Goal: Navigation & Orientation: Find specific page/section

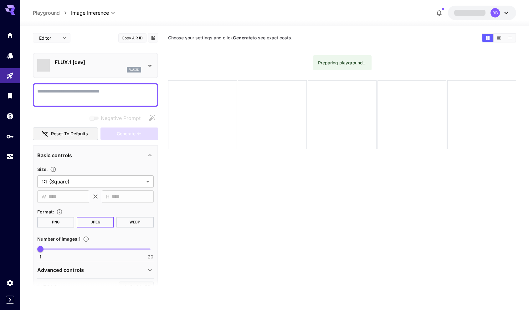
type input "**********"
click at [12, 298] on icon "Expand sidebar" at bounding box center [10, 300] width 8 height 8
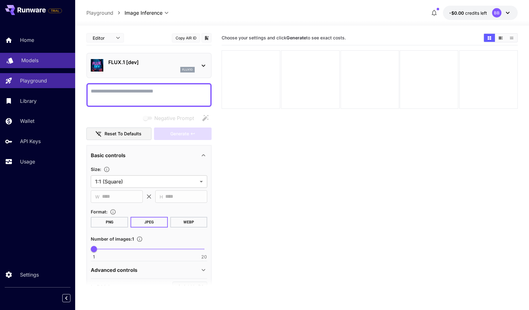
click at [33, 62] on p "Models" at bounding box center [29, 61] width 17 height 8
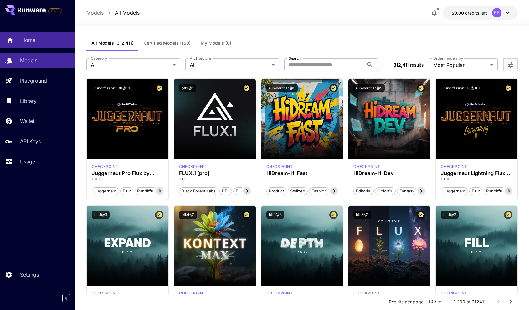
click at [37, 38] on div "Home" at bounding box center [45, 40] width 49 height 8
